Goal: Information Seeking & Learning: Learn about a topic

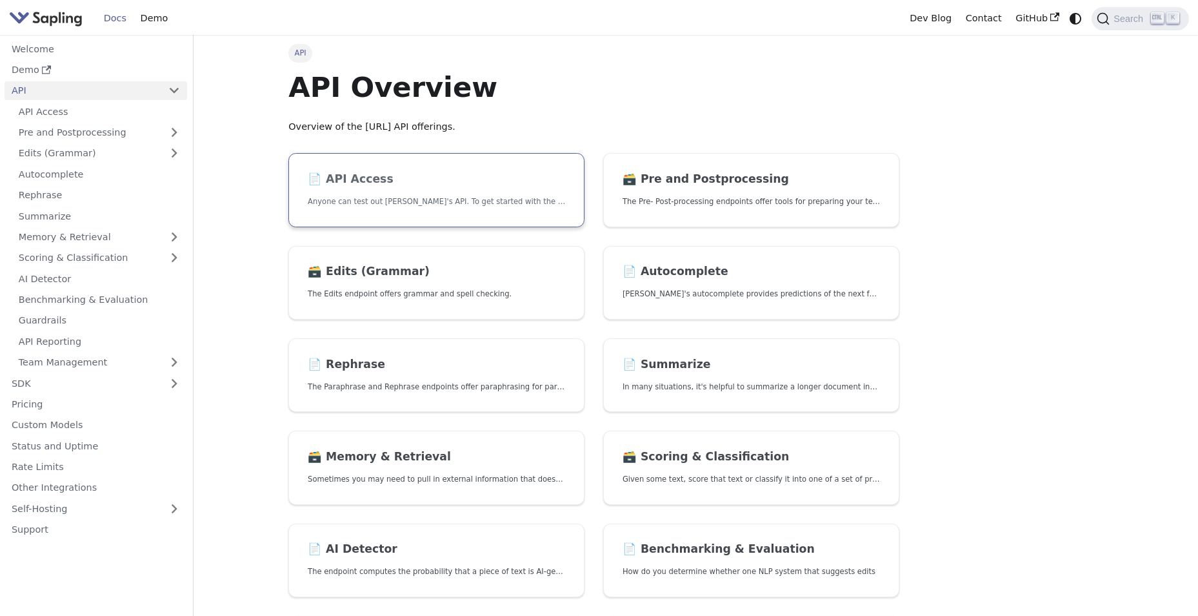
click at [504, 198] on p "Anyone can test out [PERSON_NAME]'s API. To get started with the API, simply:" at bounding box center [436, 202] width 257 height 12
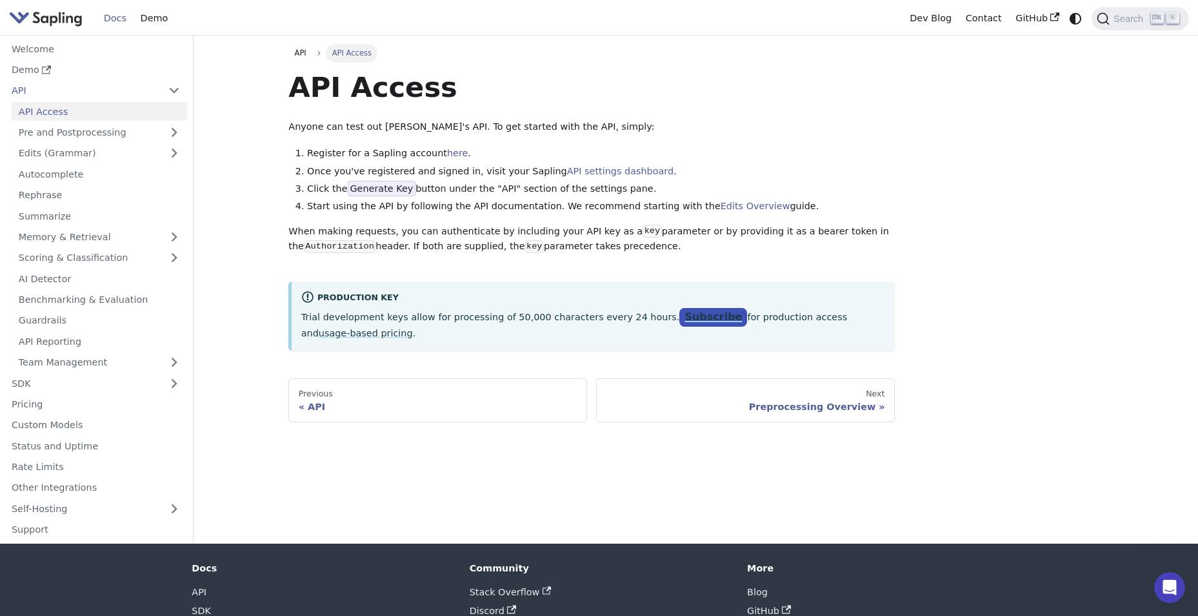
click at [688, 316] on link "Subscribe" at bounding box center [713, 317] width 68 height 19
click at [413, 328] on link "usage-based pricing" at bounding box center [366, 333] width 94 height 10
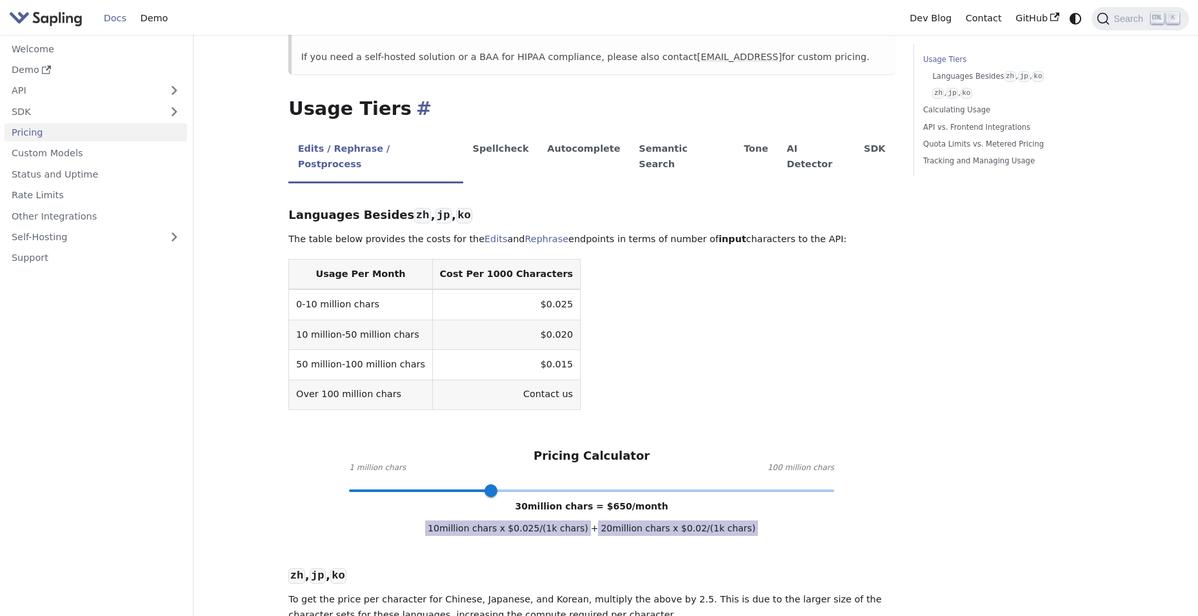
scroll to position [211, 0]
drag, startPoint x: 492, startPoint y: 458, endPoint x: 434, endPoint y: 462, distance: 57.6
click at [434, 483] on span at bounding box center [437, 489] width 13 height 13
drag, startPoint x: 434, startPoint y: 462, endPoint x: 398, endPoint y: 463, distance: 36.2
click at [398, 483] on span at bounding box center [398, 489] width 13 height 13
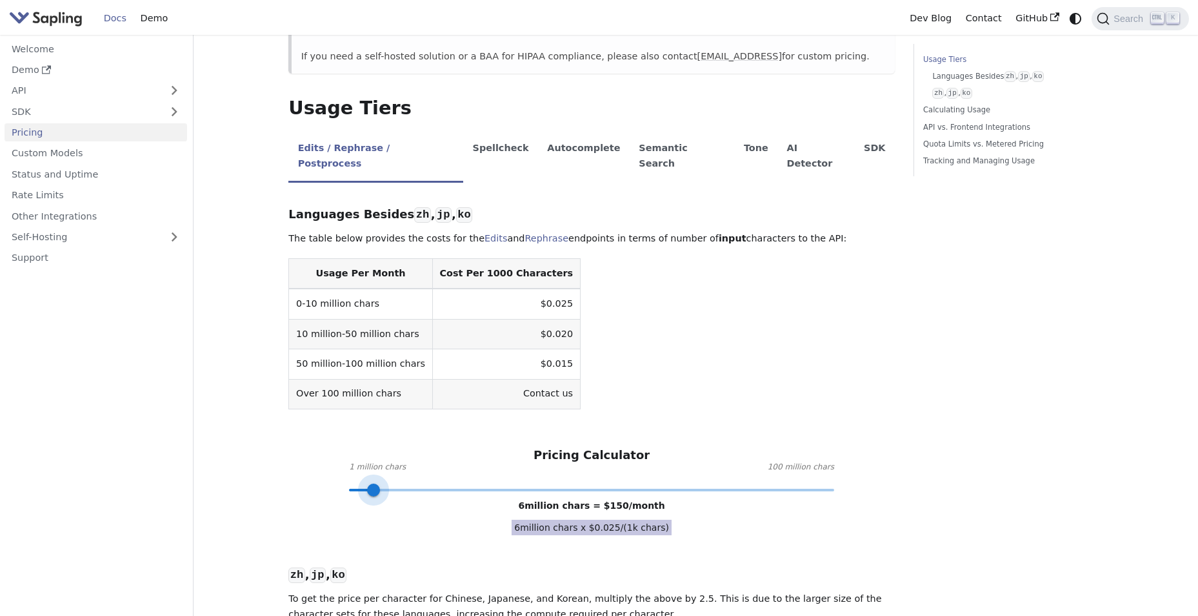
drag, startPoint x: 398, startPoint y: 463, endPoint x: 372, endPoint y: 463, distance: 26.5
click at [372, 483] on span at bounding box center [373, 489] width 13 height 13
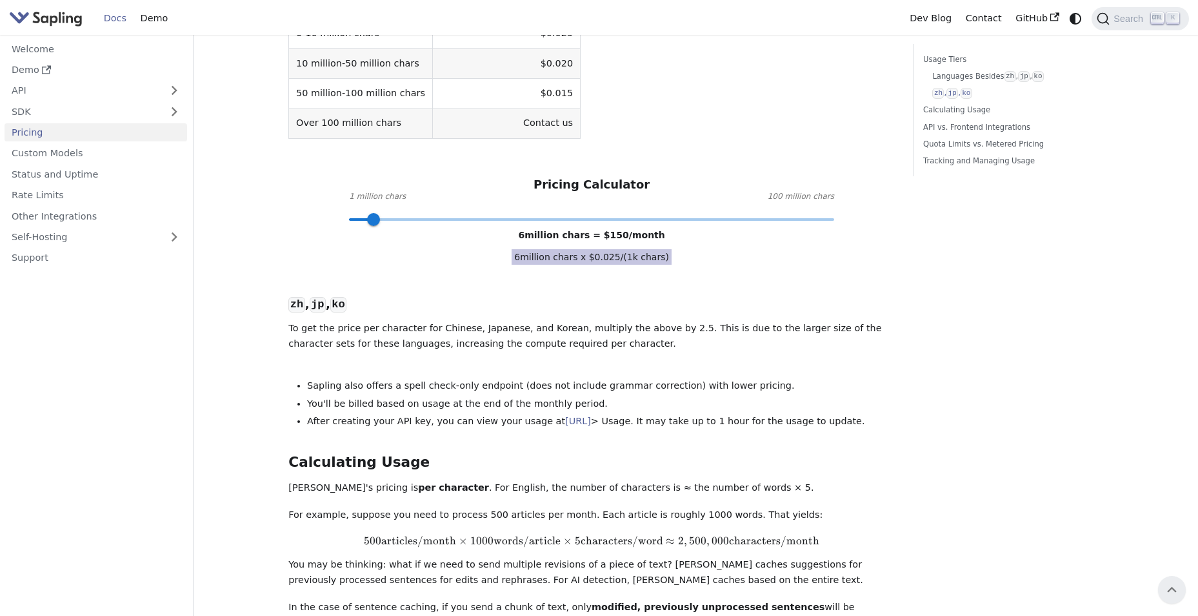
scroll to position [481, 0]
drag, startPoint x: 382, startPoint y: 189, endPoint x: 372, endPoint y: 189, distance: 10.3
click at [372, 214] on span at bounding box center [373, 220] width 13 height 13
type input "6"
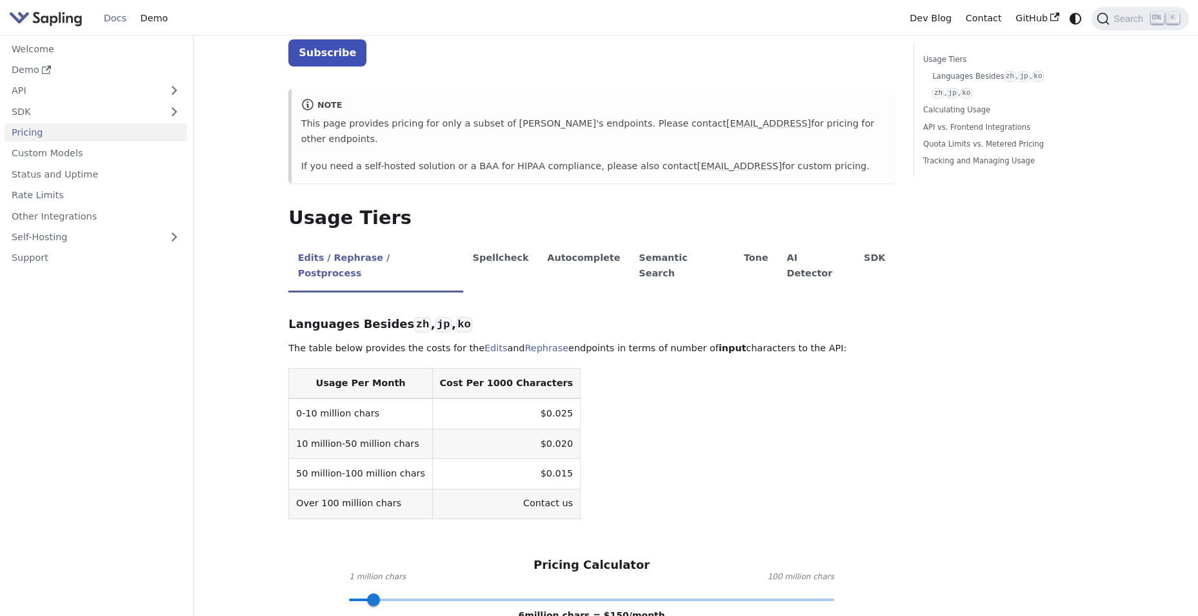
scroll to position [0, 0]
